Goal: Transaction & Acquisition: Obtain resource

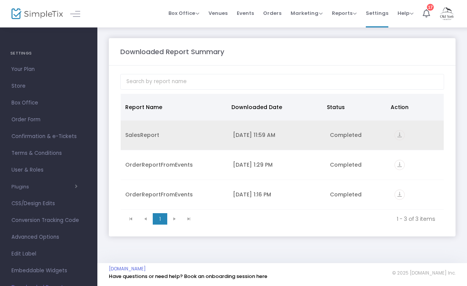
click at [239, 135] on div "9/18/2025 11:59 AM" at bounding box center [277, 135] width 88 height 8
click at [240, 135] on div "9/18/2025 11:59 AM" at bounding box center [277, 135] width 88 height 8
click at [240, 135] on div "[DATE] 11:59 AM" at bounding box center [277, 135] width 88 height 8
click at [399, 132] on icon "vertical_align_bottom" at bounding box center [399, 135] width 10 height 10
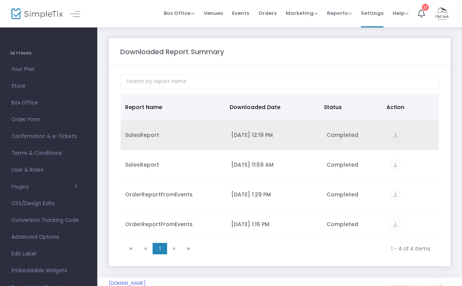
click at [396, 135] on icon "vertical_align_bottom" at bounding box center [395, 135] width 10 height 10
